Goal: Navigation & Orientation: Find specific page/section

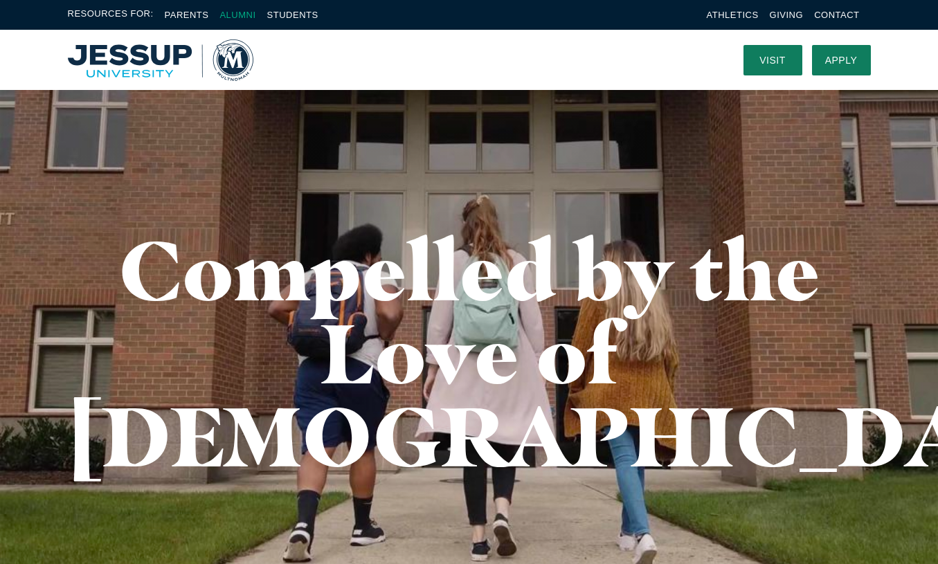
click at [253, 15] on link "Alumni" at bounding box center [237, 15] width 36 height 10
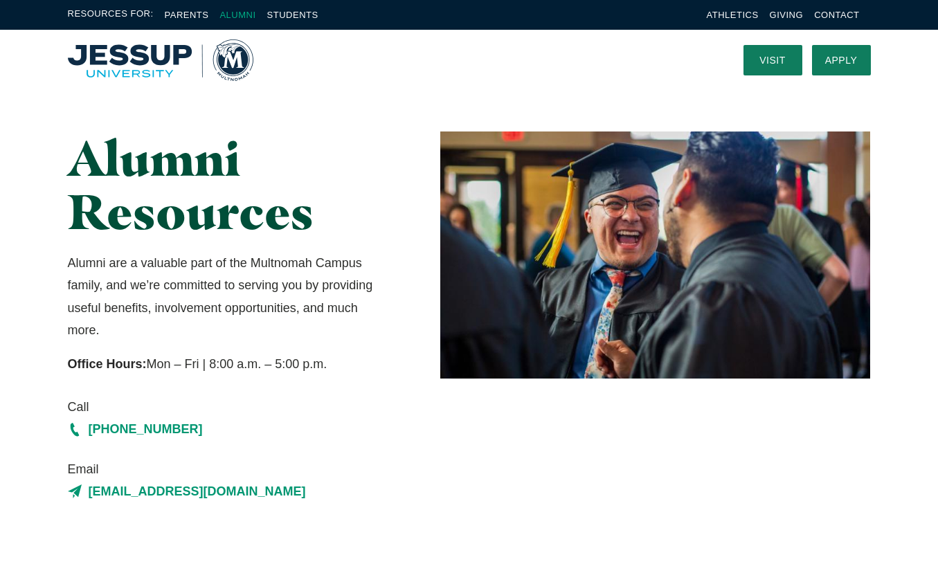
click at [249, 19] on link "Alumni" at bounding box center [237, 15] width 36 height 10
click at [772, 63] on link "Visit" at bounding box center [773, 60] width 59 height 30
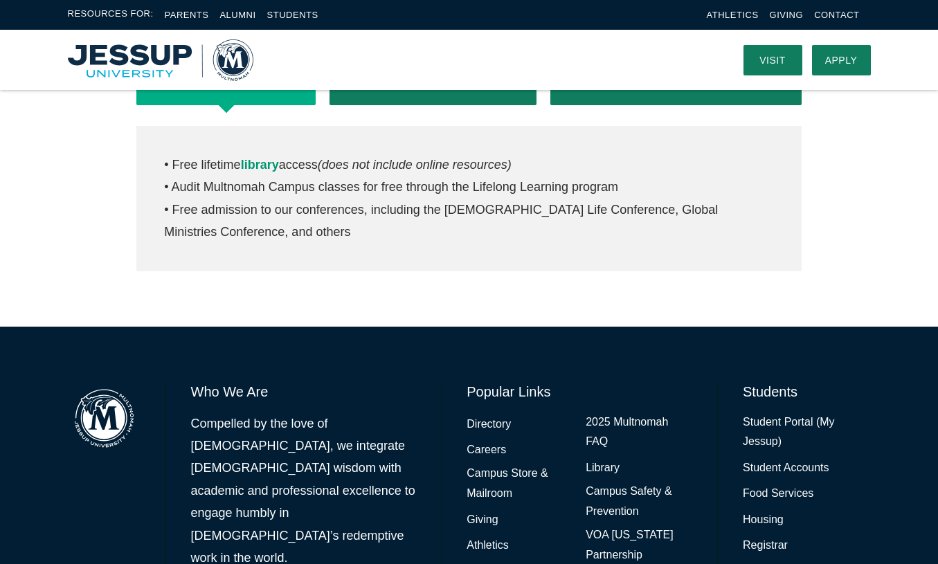
scroll to position [637, 0]
